Goal: Transaction & Acquisition: Purchase product/service

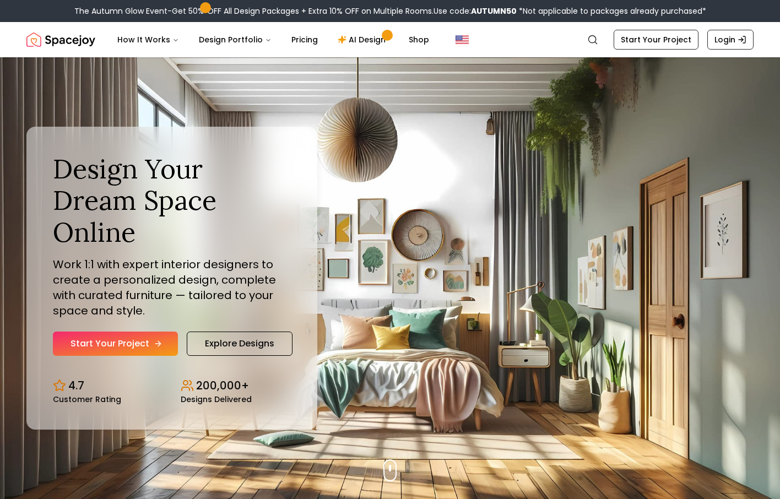
click at [137, 343] on link "Start Your Project" at bounding box center [115, 344] width 125 height 24
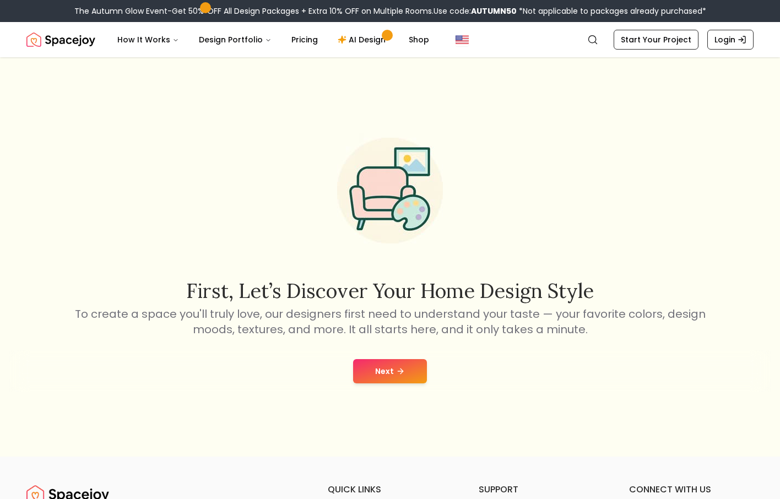
click at [411, 368] on button "Next" at bounding box center [390, 371] width 74 height 24
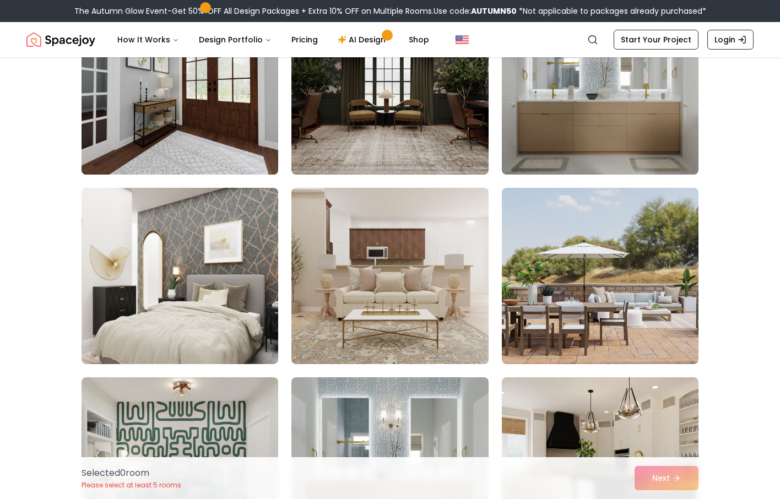
scroll to position [152, 0]
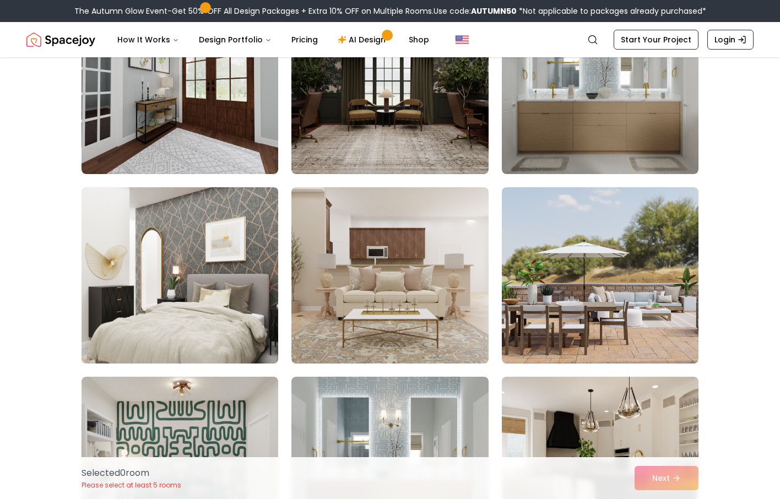
click at [202, 249] on img at bounding box center [180, 275] width 207 height 185
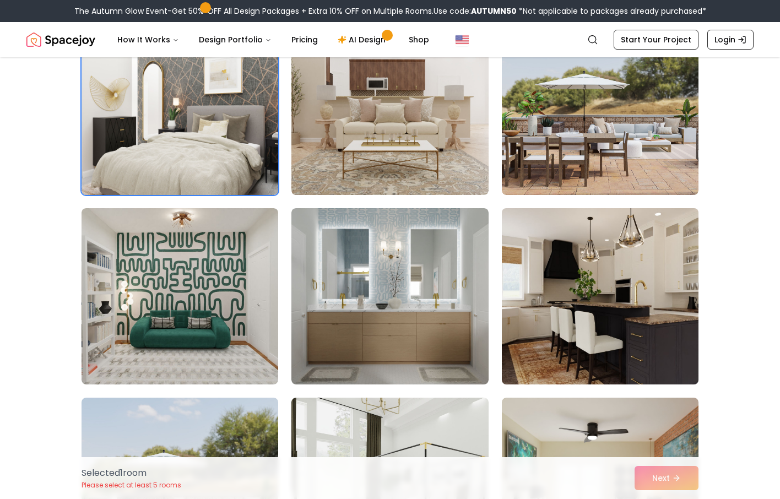
click at [578, 303] on img at bounding box center [600, 296] width 207 height 185
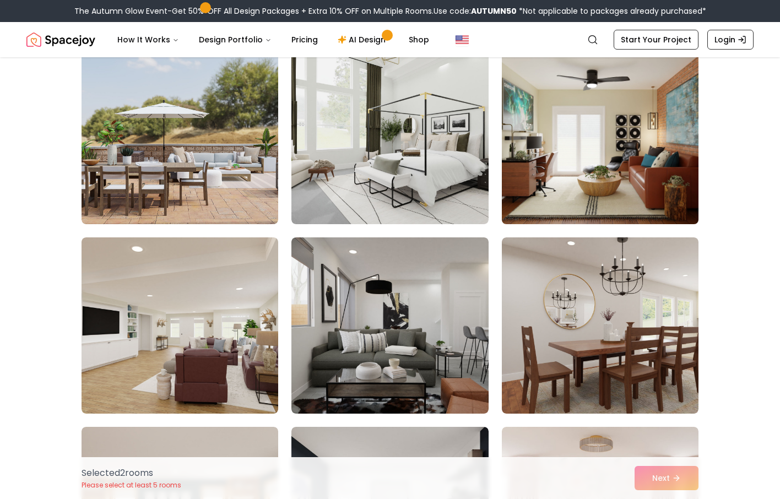
scroll to position [672, 0]
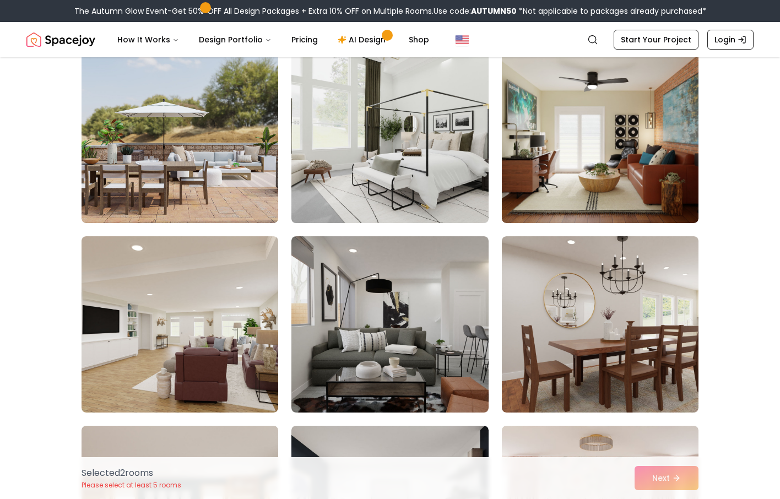
click at [325, 127] on img at bounding box center [390, 134] width 207 height 185
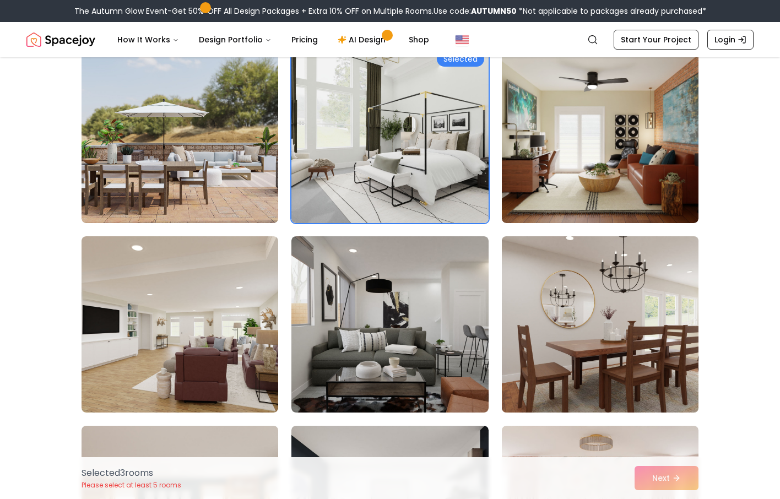
click at [583, 312] on img at bounding box center [600, 324] width 207 height 185
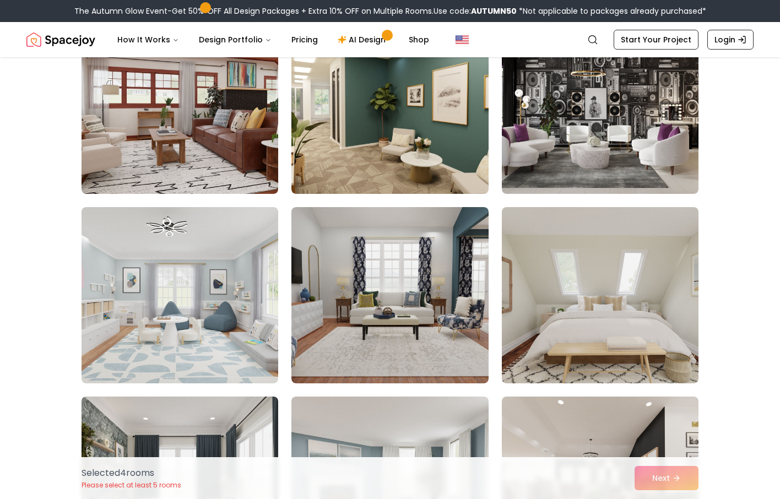
scroll to position [1653, 0]
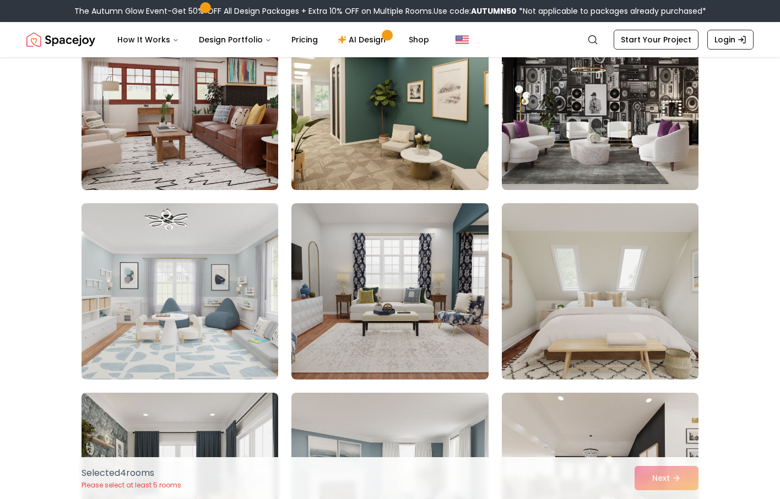
click at [214, 319] on img at bounding box center [180, 291] width 207 height 185
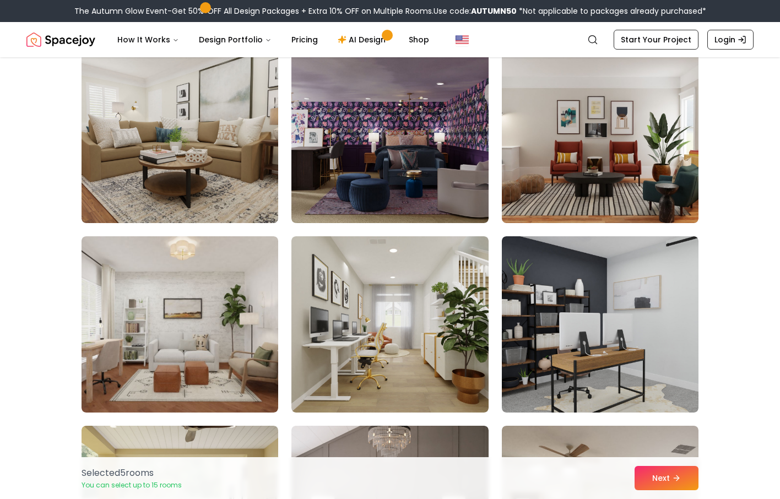
click at [350, 317] on img at bounding box center [390, 324] width 197 height 176
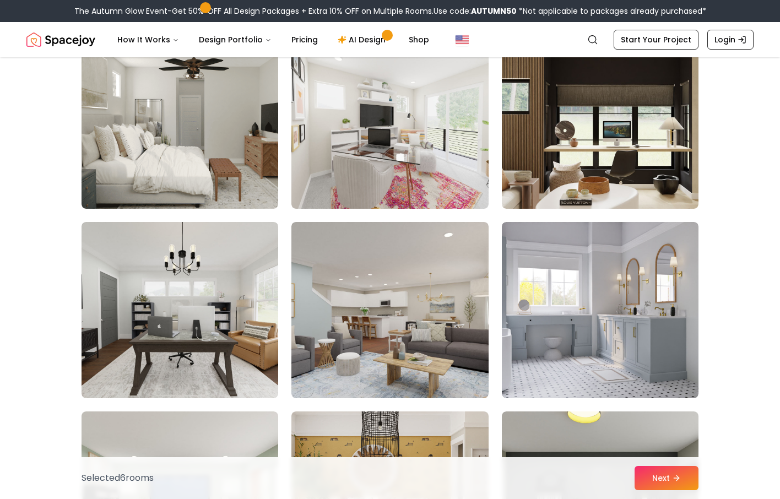
scroll to position [3152, 0]
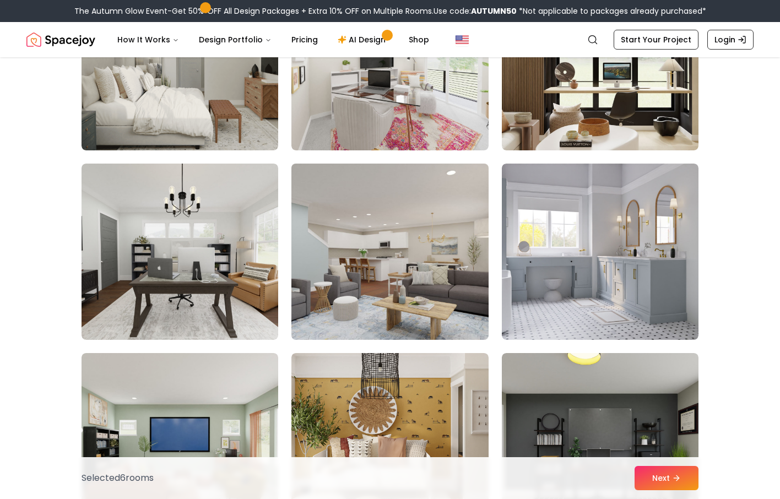
click at [378, 255] on img at bounding box center [390, 251] width 207 height 185
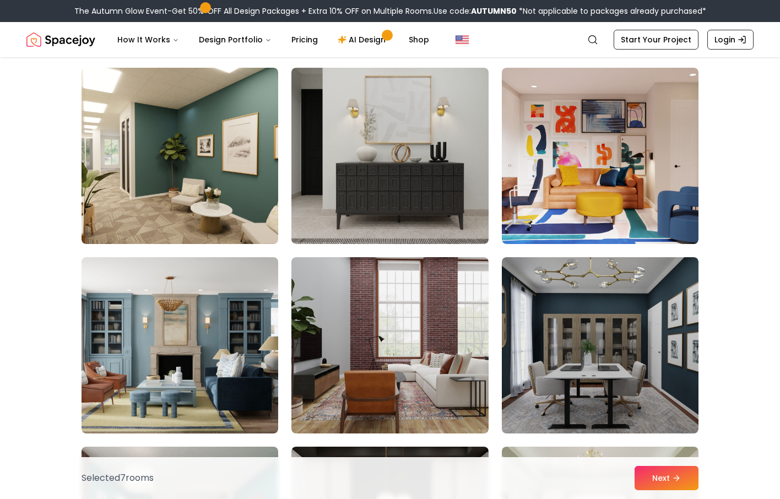
scroll to position [3883, 0]
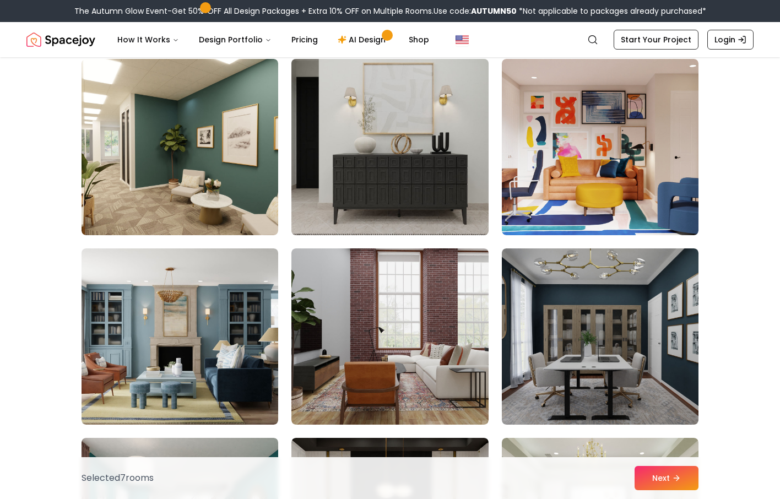
click at [353, 196] on img at bounding box center [390, 147] width 207 height 185
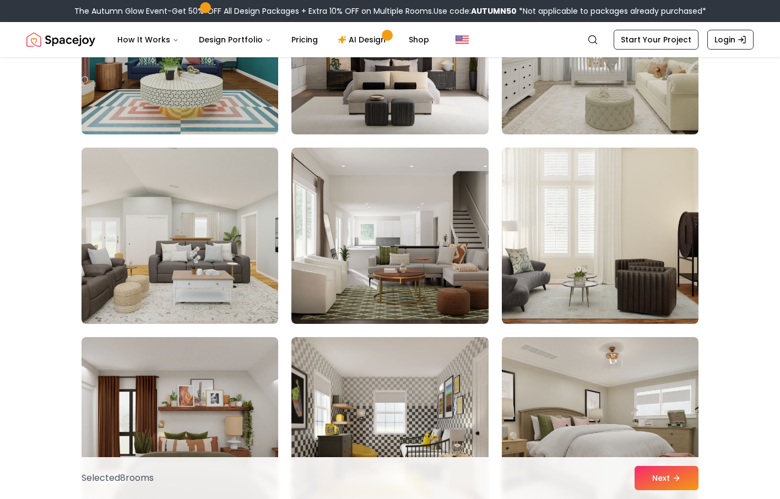
scroll to position [4367, 0]
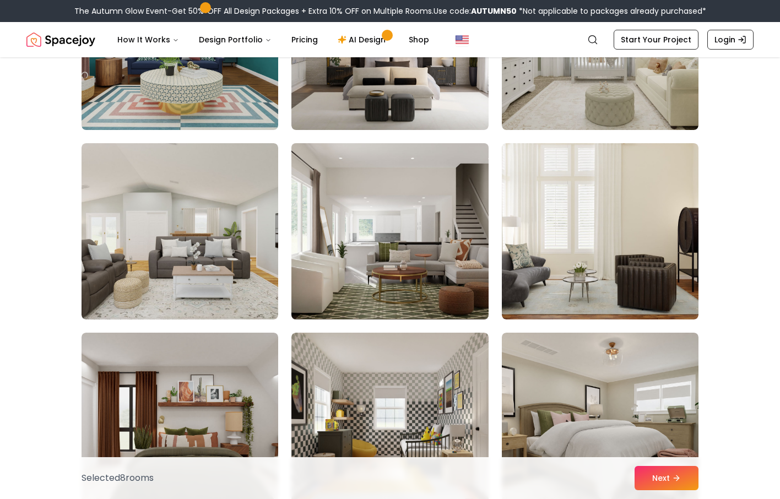
click at [365, 256] on img at bounding box center [390, 231] width 207 height 185
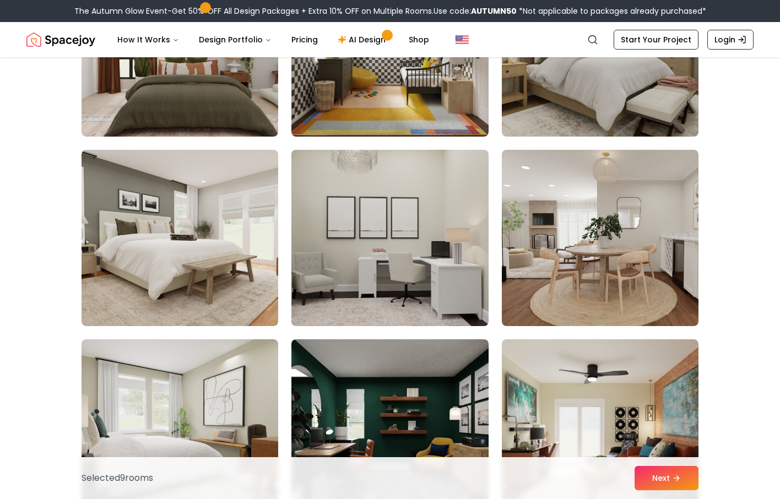
scroll to position [4744, 0]
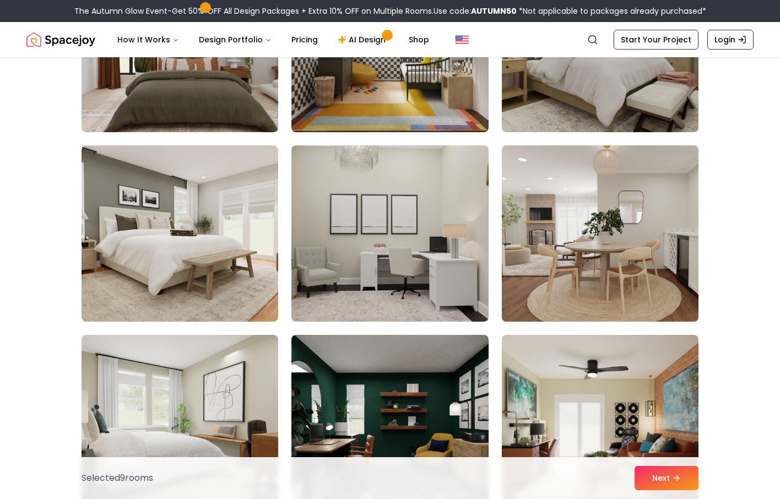
click at [647, 254] on img at bounding box center [600, 233] width 207 height 185
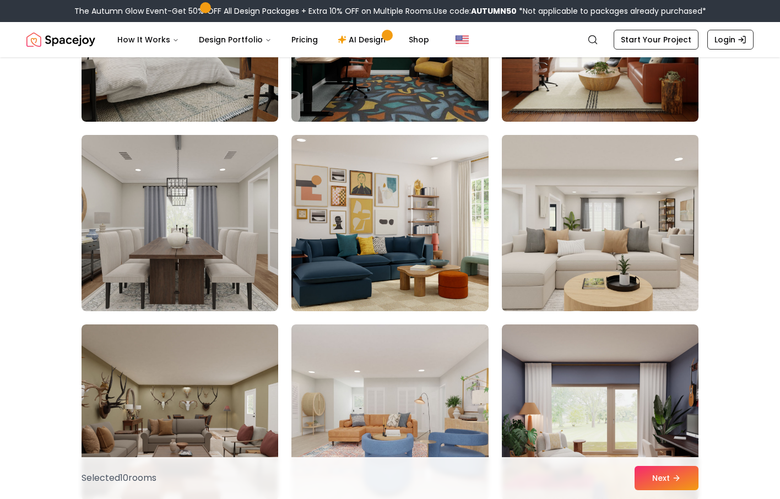
scroll to position [5131, 0]
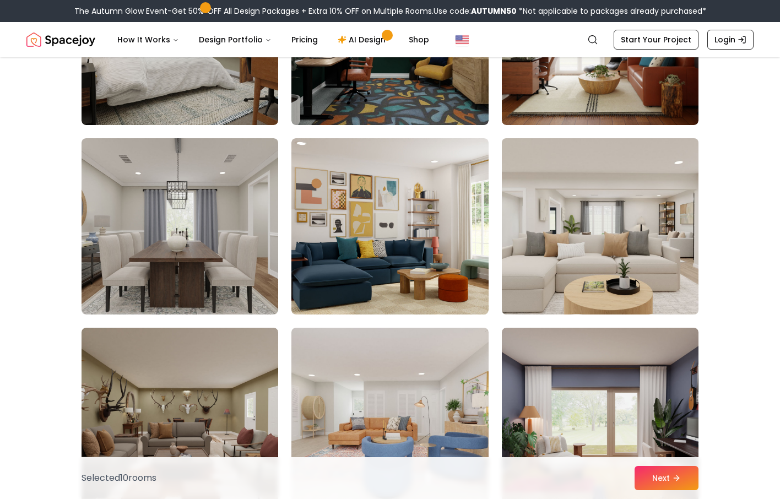
click at [612, 243] on img at bounding box center [600, 226] width 207 height 185
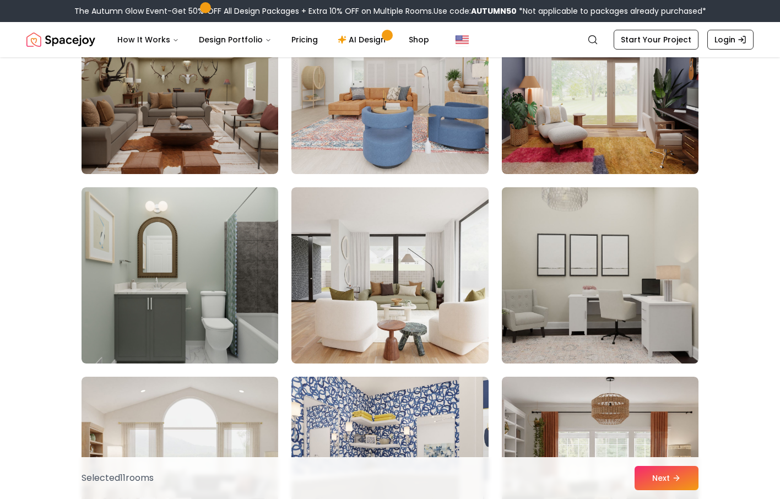
scroll to position [5463, 0]
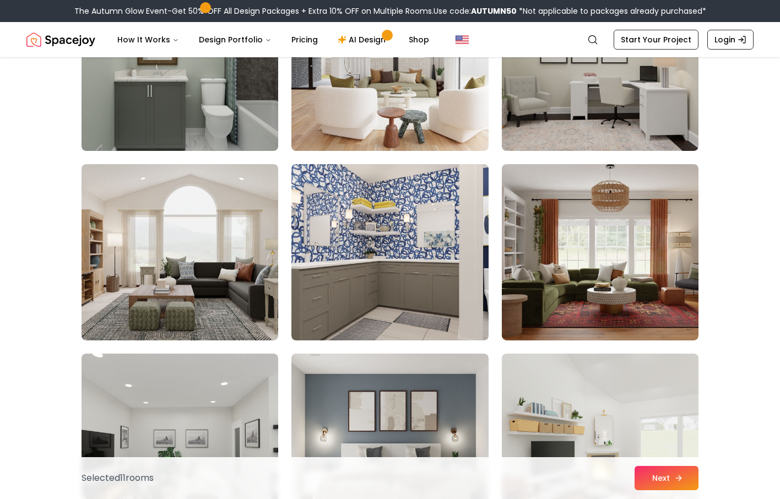
click at [677, 472] on button "Next" at bounding box center [667, 478] width 64 height 24
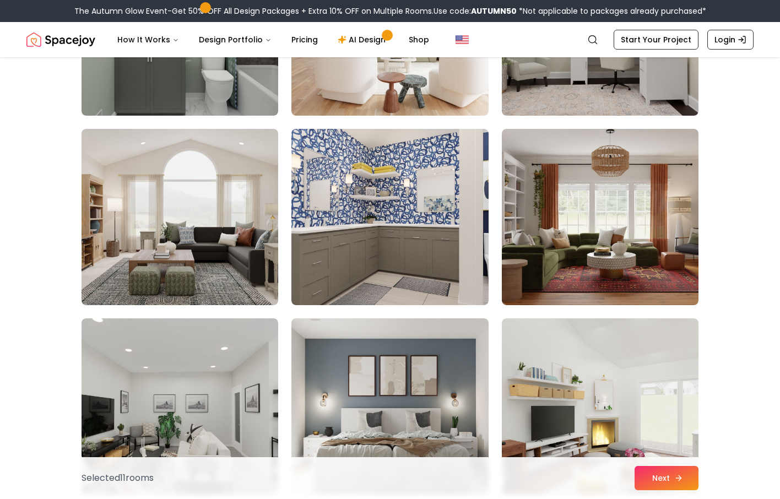
scroll to position [5674, 0]
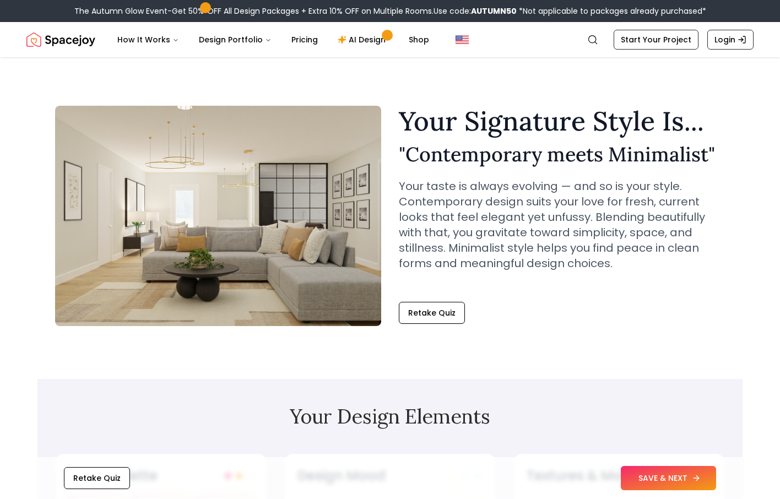
click at [697, 481] on icon at bounding box center [698, 478] width 3 height 5
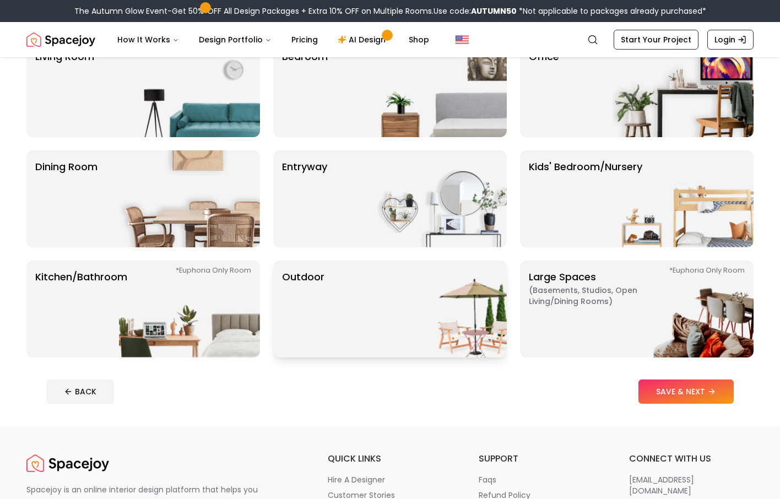
scroll to position [112, 0]
click at [151, 307] on img at bounding box center [189, 308] width 141 height 97
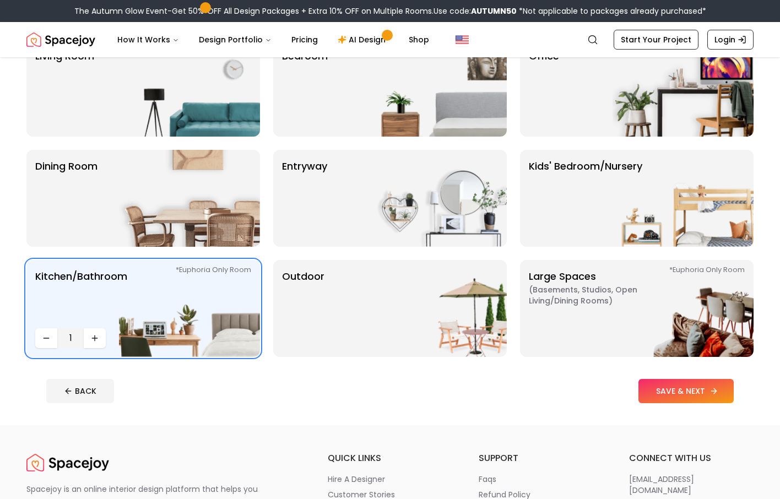
click at [662, 383] on button "SAVE & NEXT" at bounding box center [686, 391] width 95 height 24
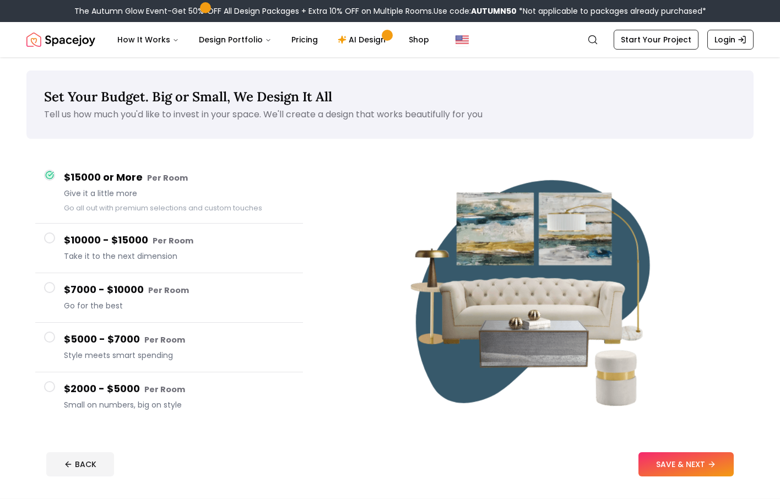
click at [52, 170] on div at bounding box center [49, 175] width 11 height 11
click at [676, 464] on button "SAVE & NEXT" at bounding box center [686, 465] width 95 height 24
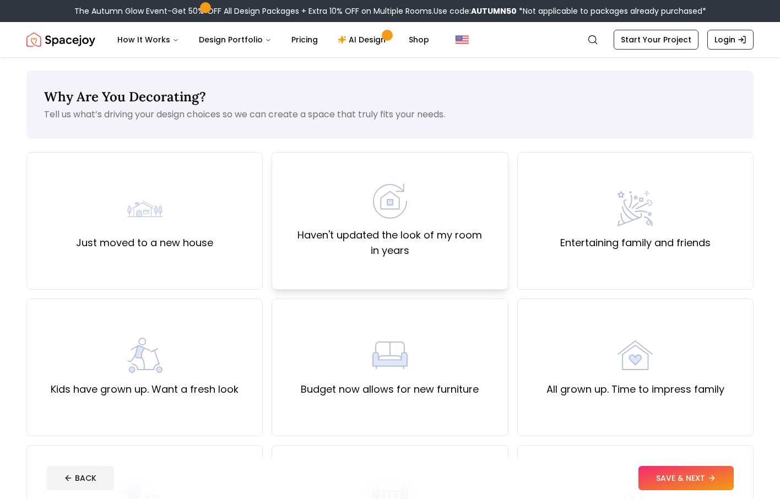
click at [298, 238] on label "Haven't updated the look of my room in years" at bounding box center [390, 243] width 218 height 31
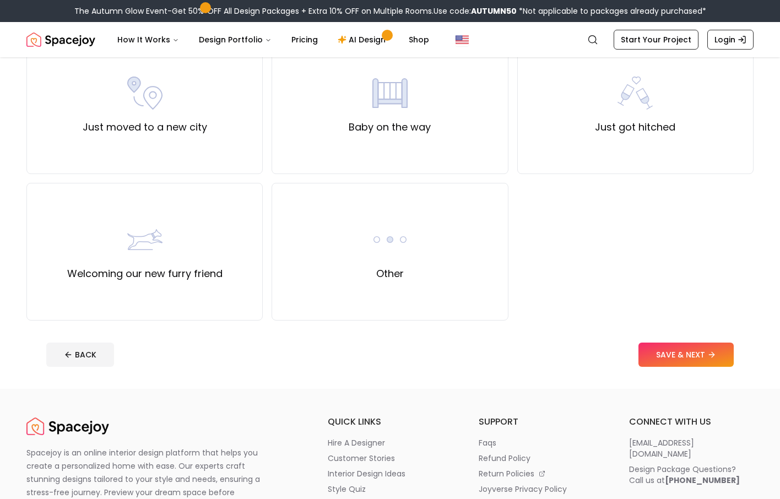
scroll to position [414, 0]
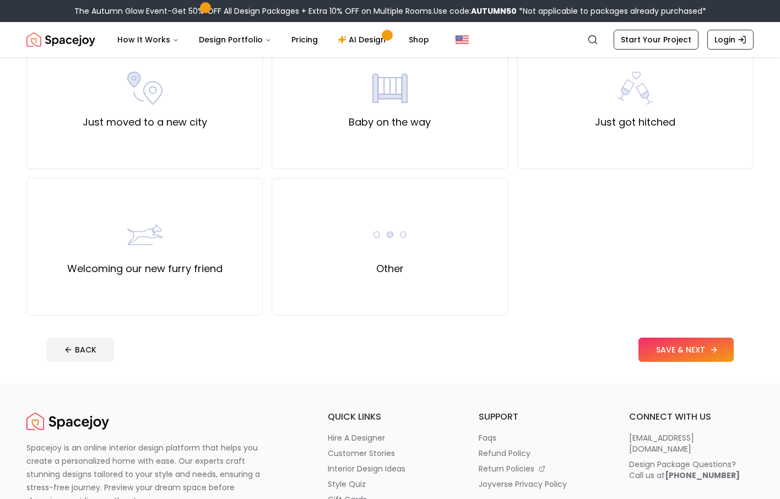
click at [654, 341] on button "SAVE & NEXT" at bounding box center [686, 350] width 95 height 24
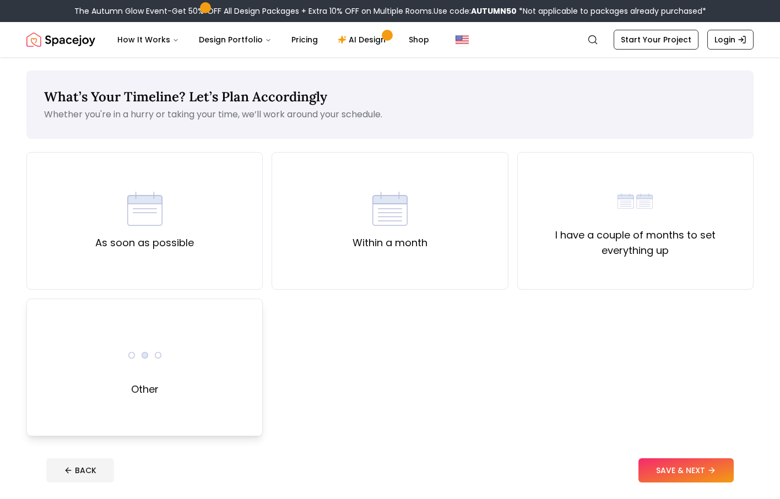
click at [144, 385] on label "Other" at bounding box center [145, 389] width 28 height 15
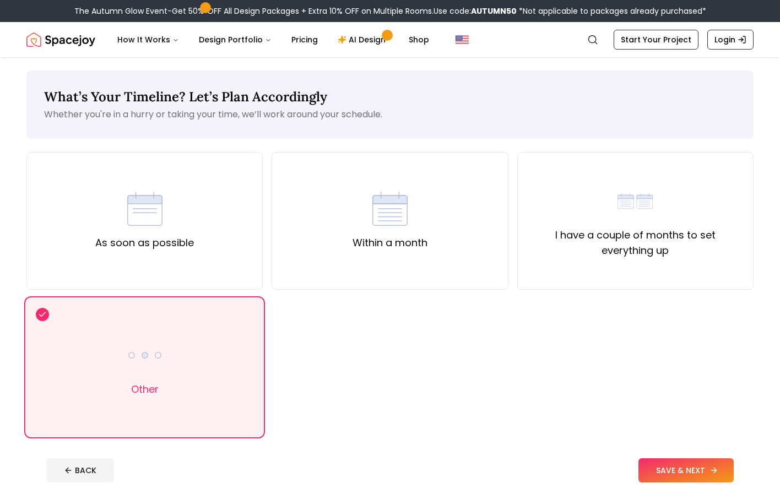
click at [710, 467] on icon at bounding box center [714, 470] width 9 height 9
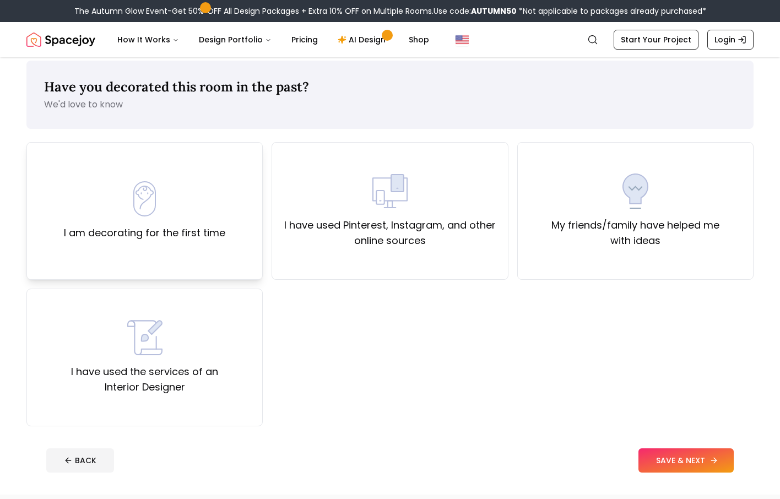
scroll to position [11, 0]
click at [170, 238] on label "I am decorating for the first time" at bounding box center [144, 231] width 161 height 15
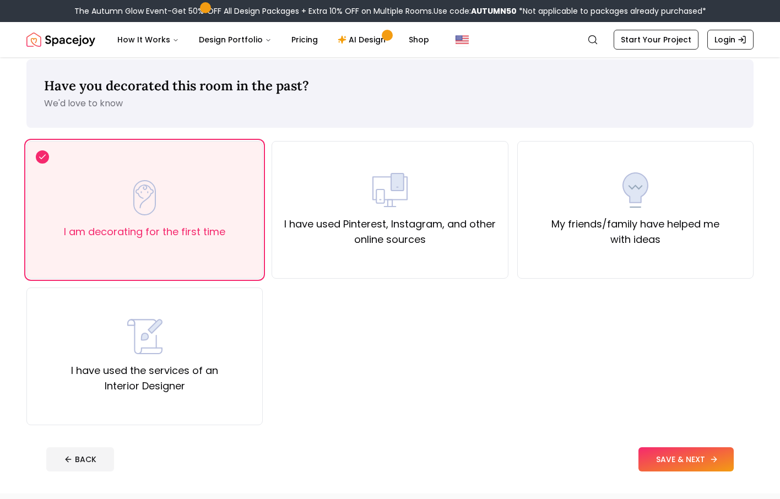
scroll to position [12, 0]
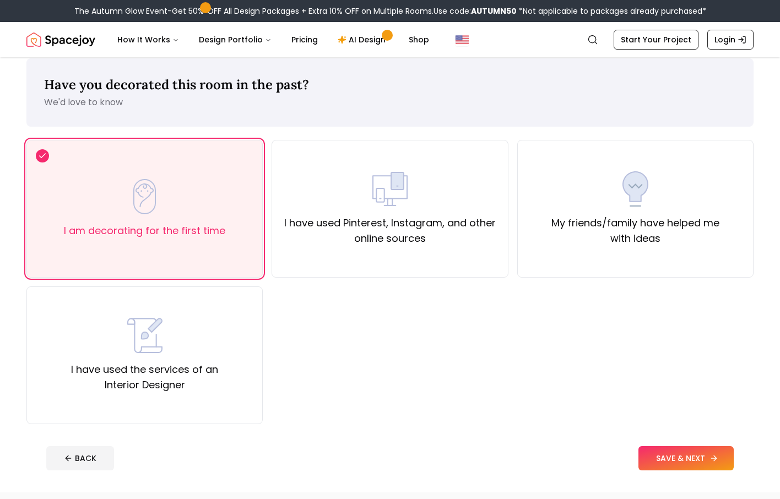
click at [663, 456] on button "SAVE & NEXT" at bounding box center [686, 458] width 95 height 24
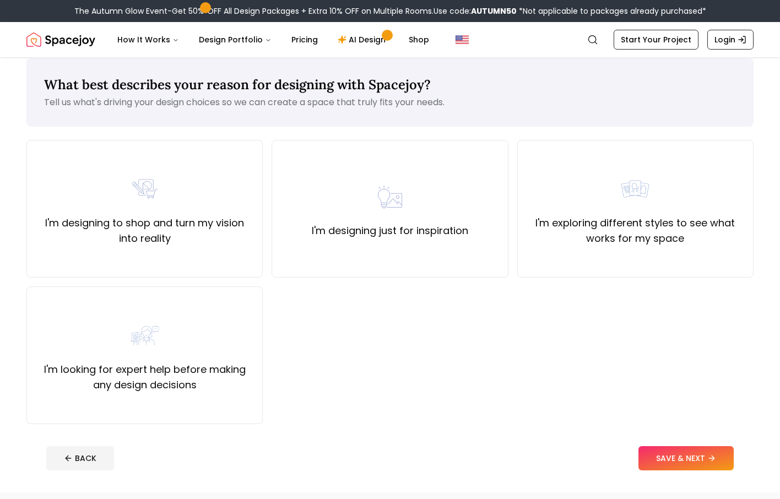
scroll to position [15, 0]
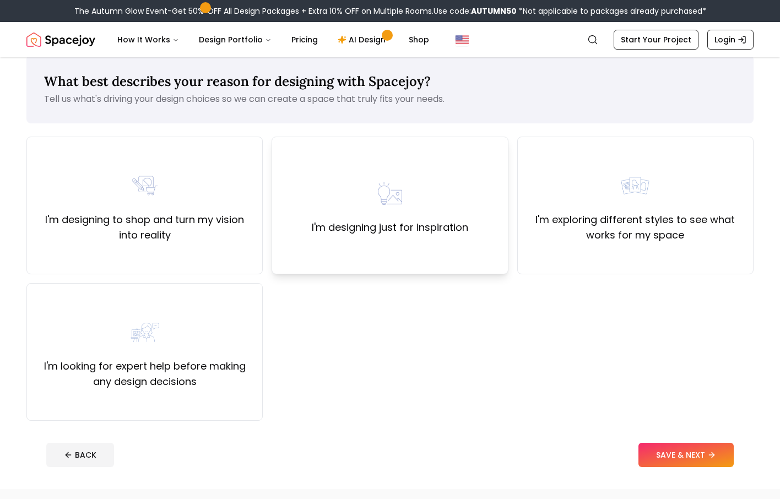
click at [402, 210] on img at bounding box center [390, 193] width 35 height 35
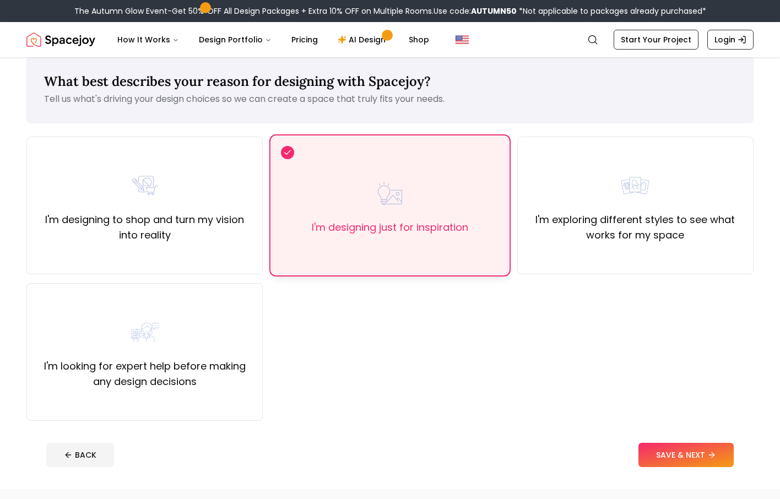
scroll to position [18, 0]
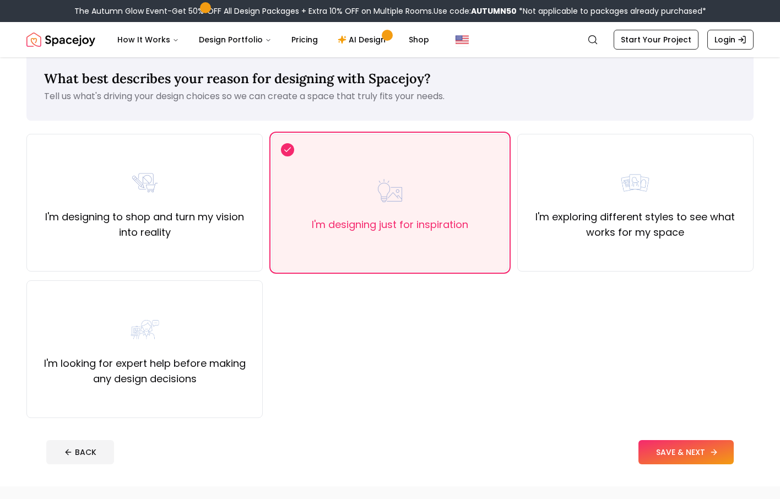
click at [687, 445] on button "SAVE & NEXT" at bounding box center [686, 452] width 95 height 24
